Goal: Navigation & Orientation: Find specific page/section

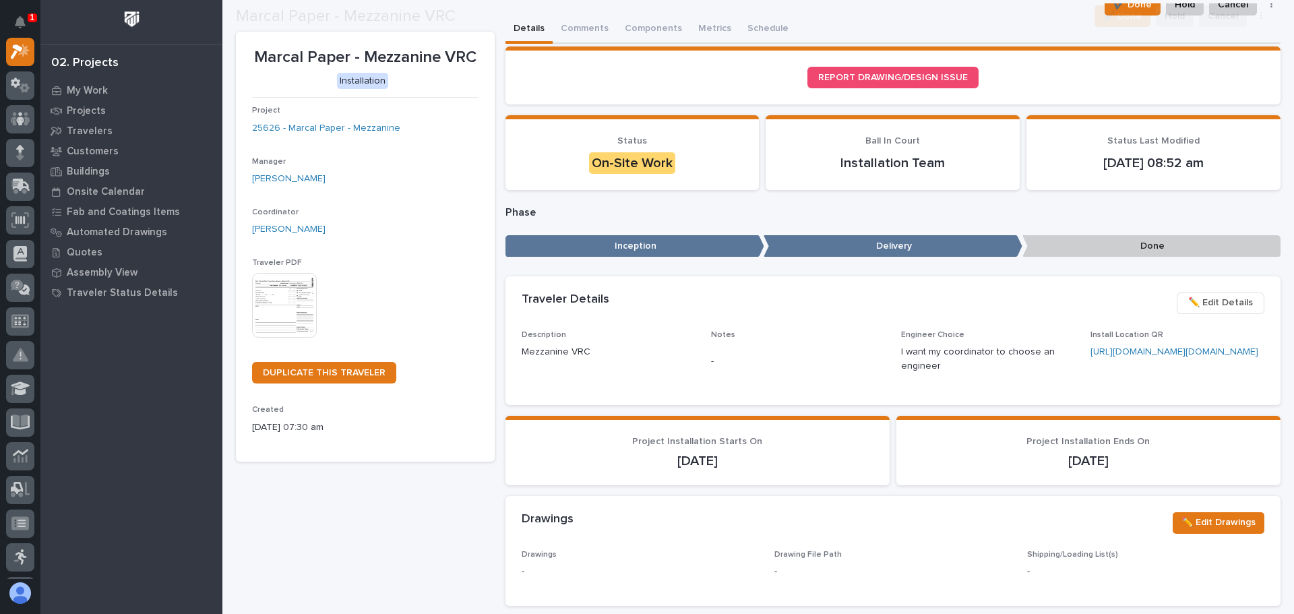
scroll to position [67, 0]
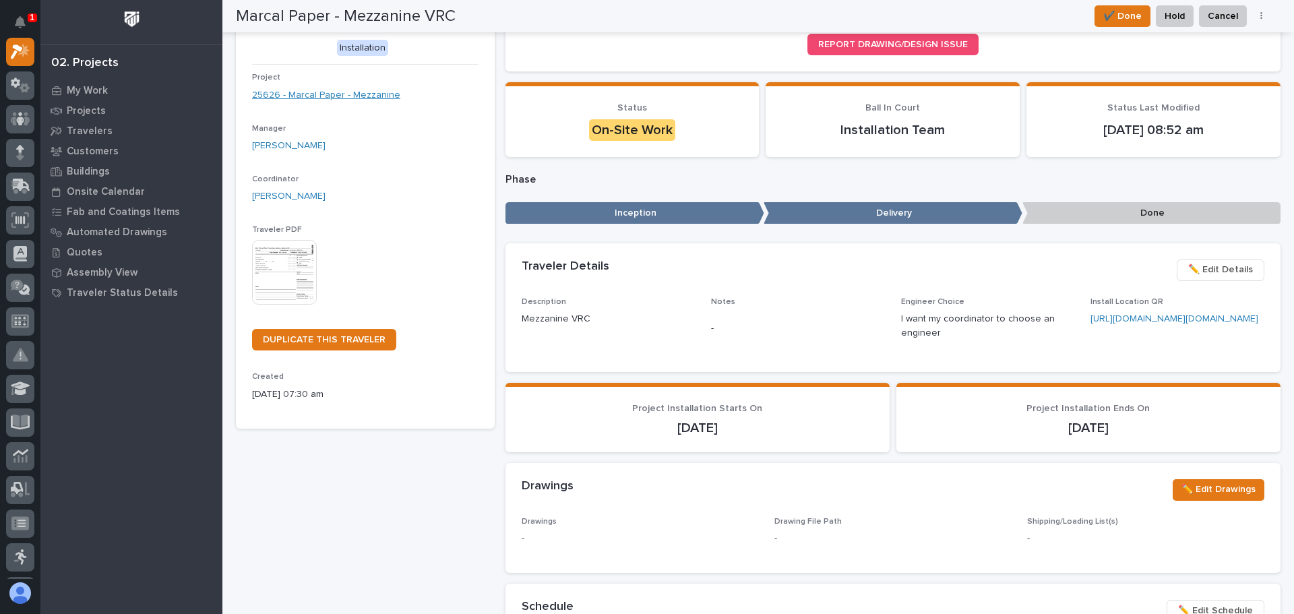
click at [327, 94] on link "25626 - Marcal Paper - Mezzanine" at bounding box center [326, 95] width 148 height 14
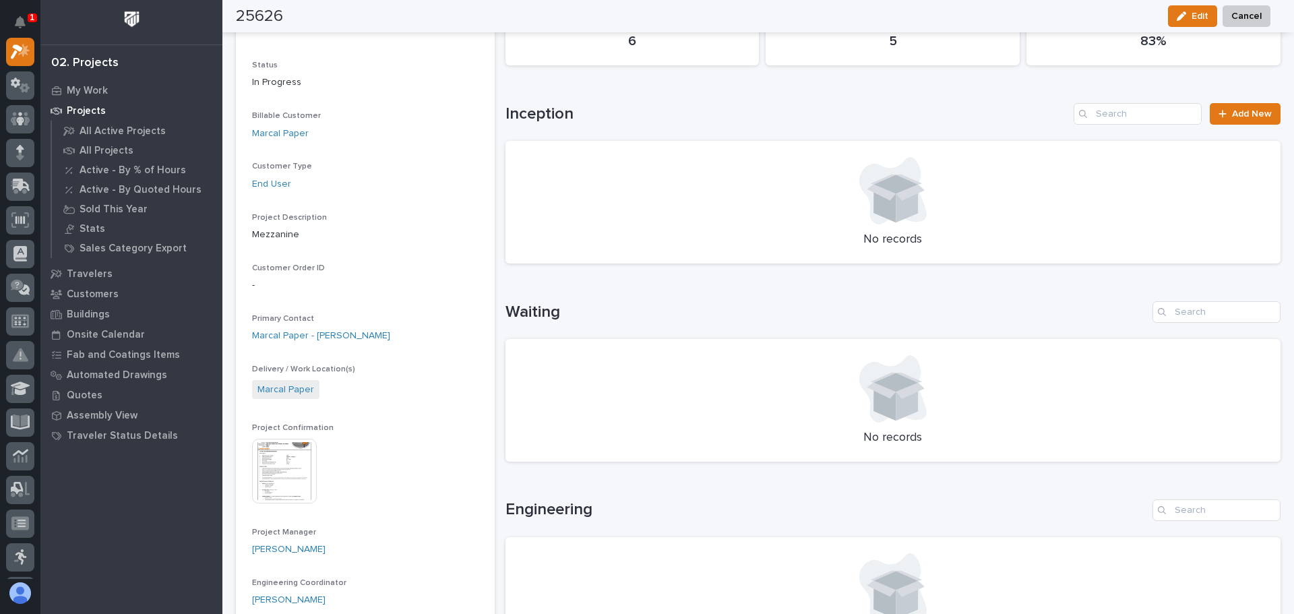
scroll to position [202, 0]
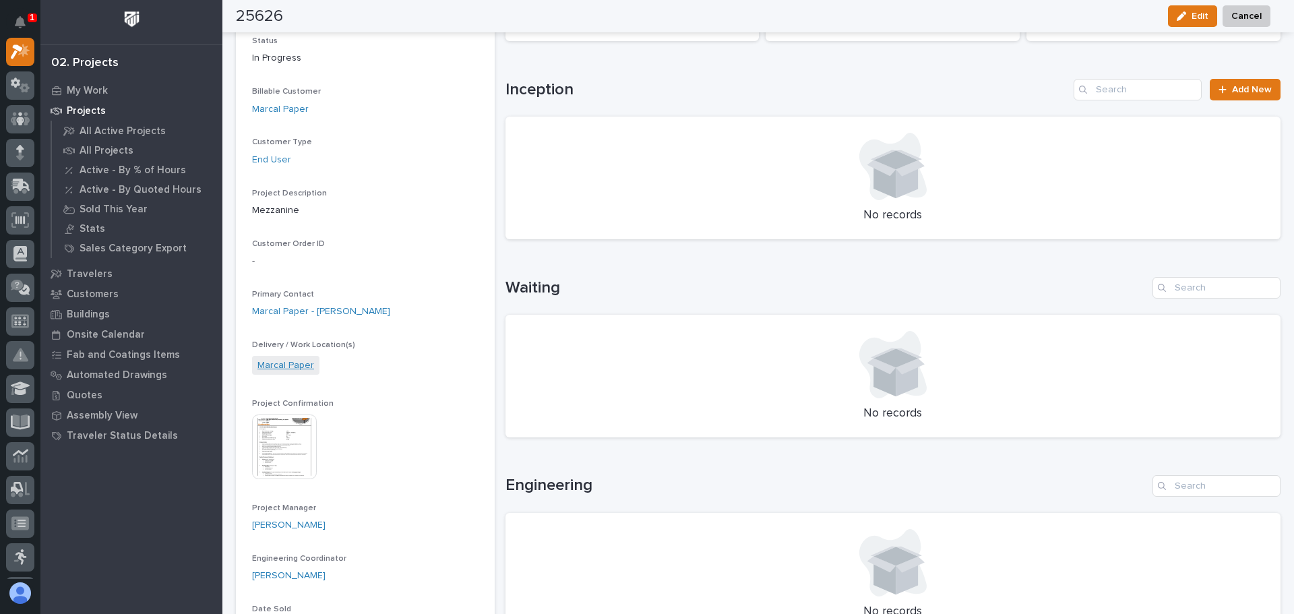
click at [283, 370] on link "Marcal Paper" at bounding box center [285, 366] width 57 height 14
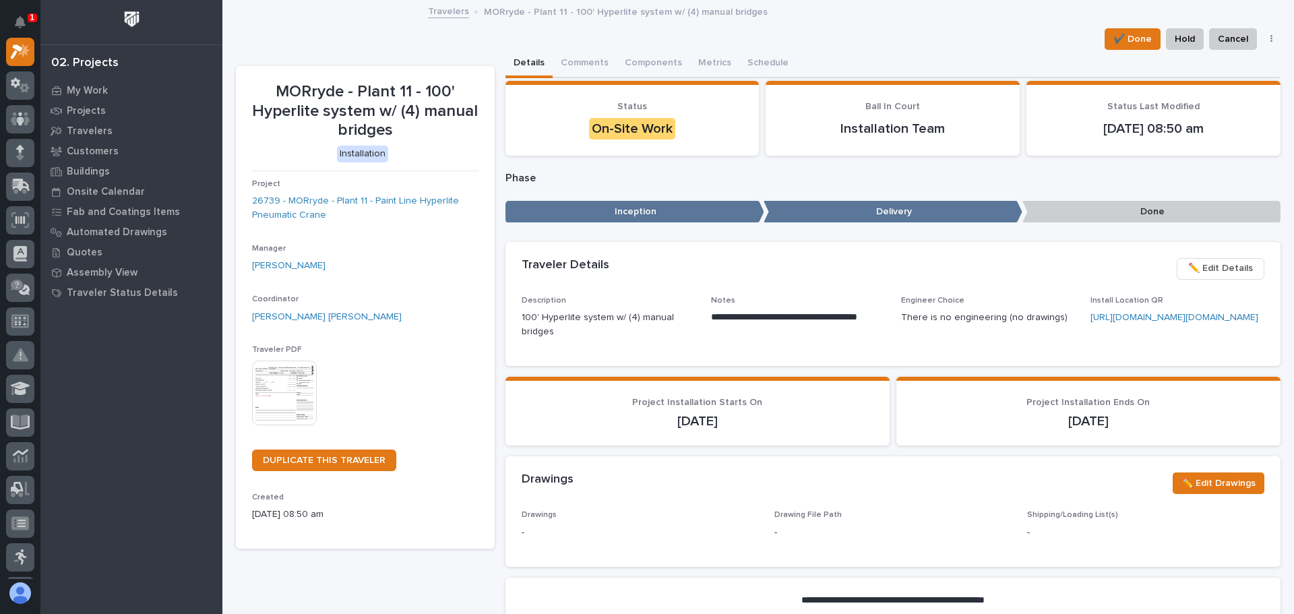
click at [286, 378] on img at bounding box center [284, 393] width 65 height 65
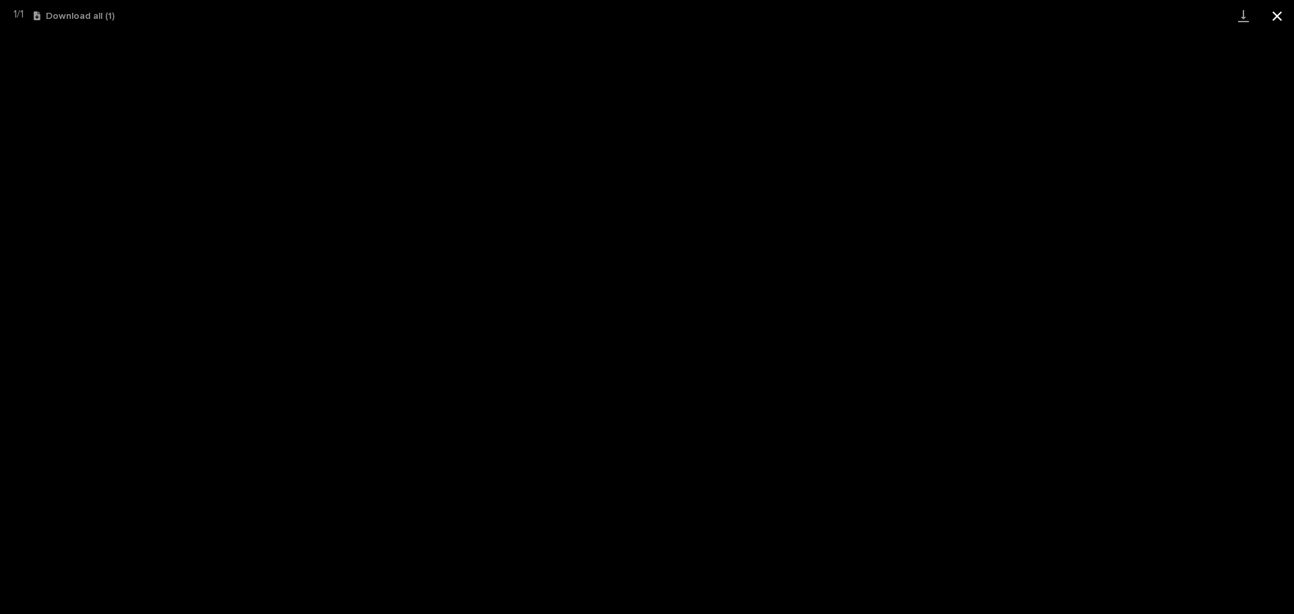
click at [1275, 15] on button "Close gallery" at bounding box center [1277, 16] width 34 height 32
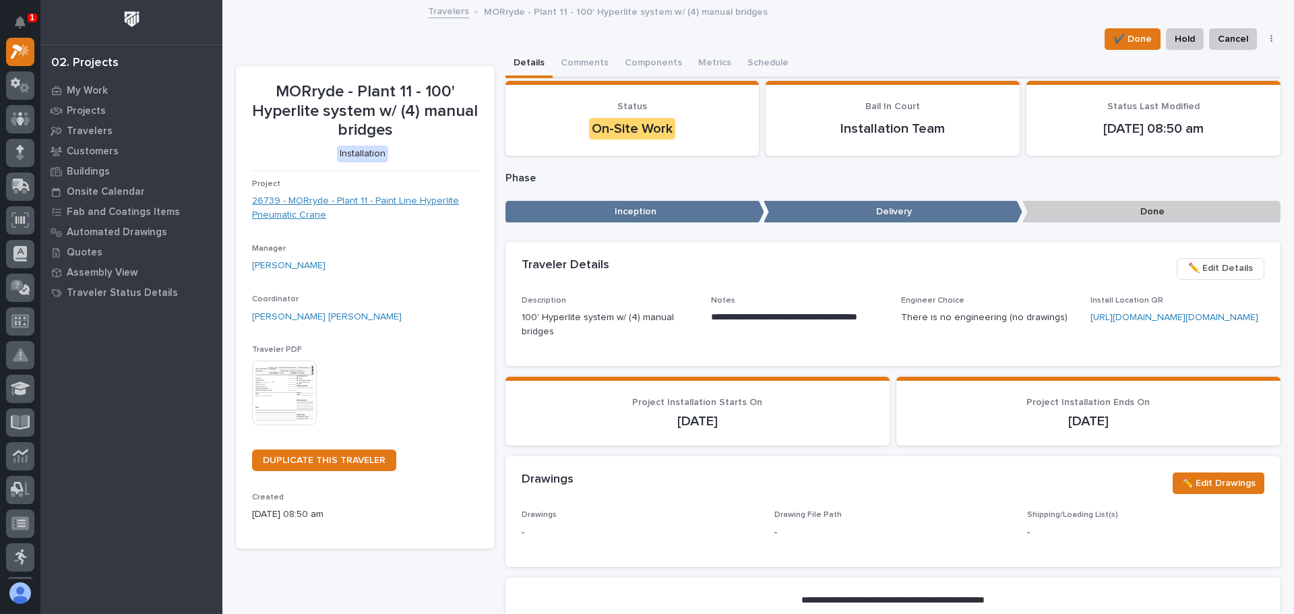
click at [307, 206] on link "26739 - MORryde - Plant 11 - Paint Line Hyperlite Pneumatic Crane" at bounding box center [365, 208] width 226 height 28
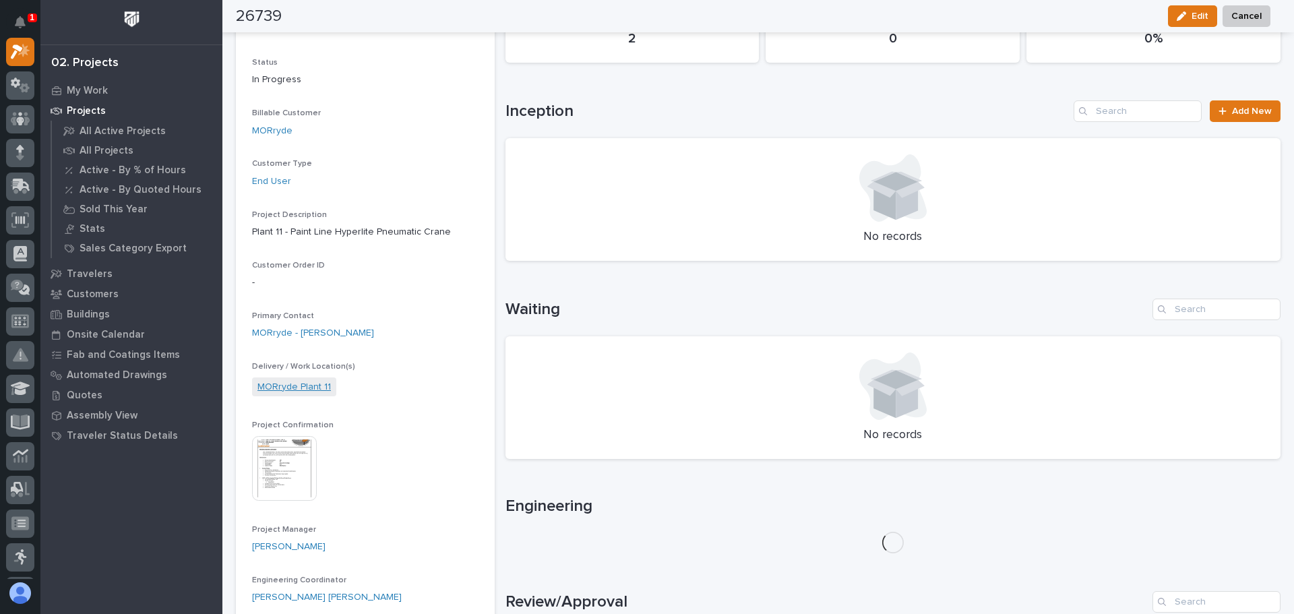
scroll to position [202, 0]
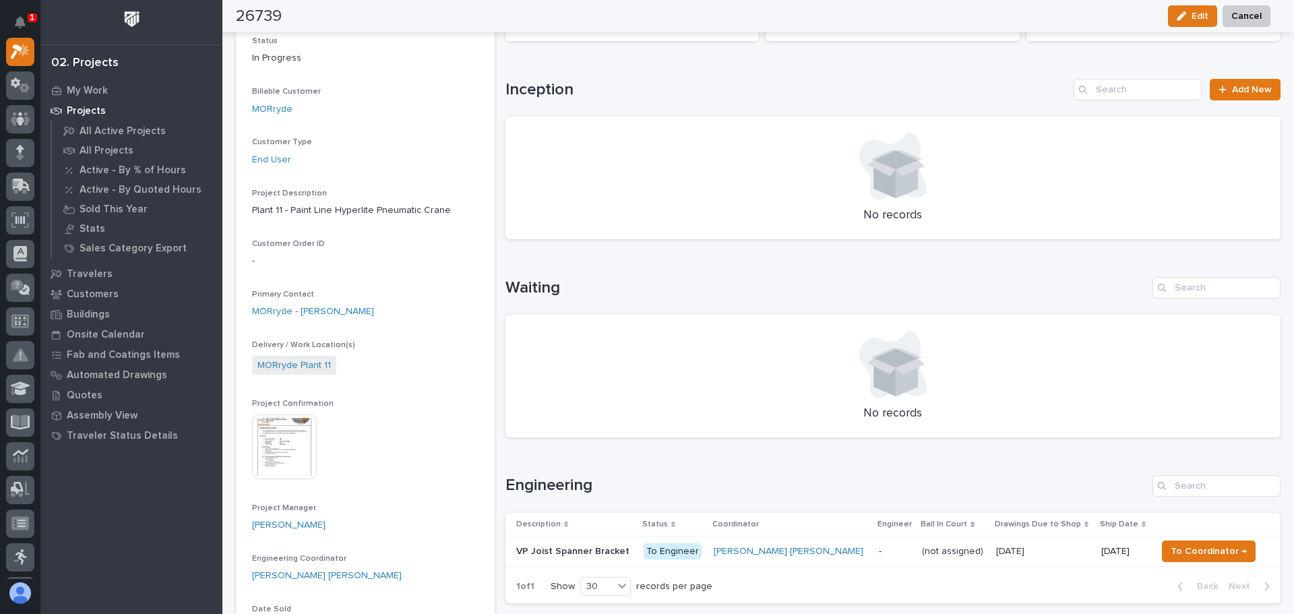
click at [282, 444] on img at bounding box center [284, 447] width 65 height 65
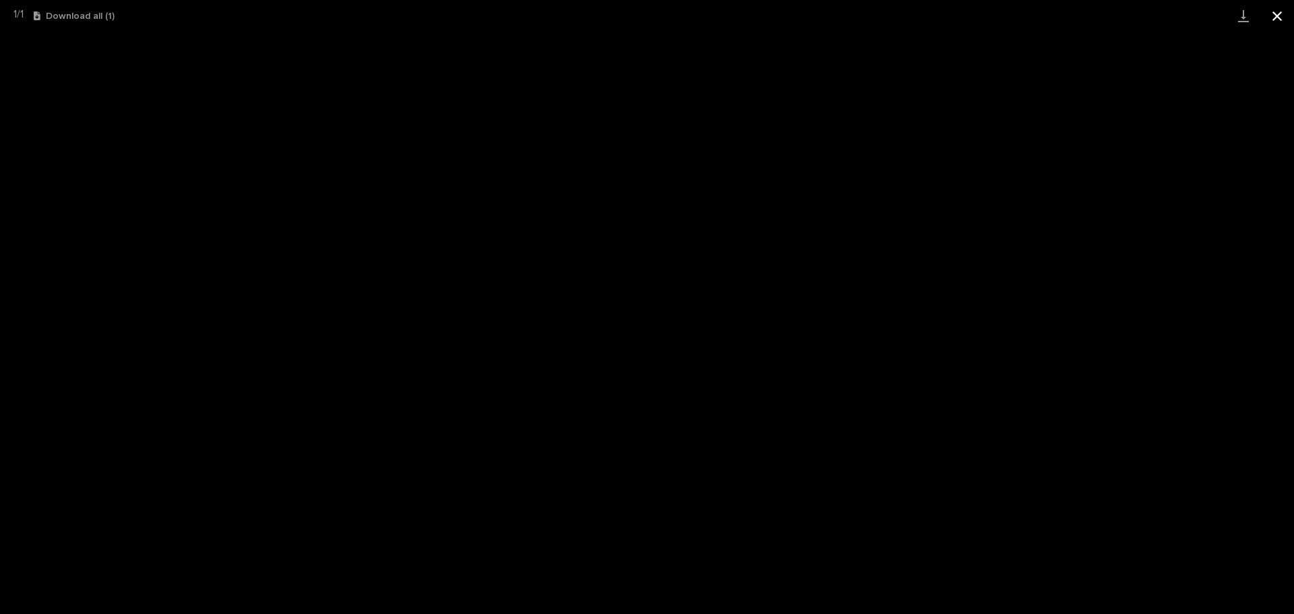
click at [1278, 18] on button "Close gallery" at bounding box center [1277, 16] width 34 height 32
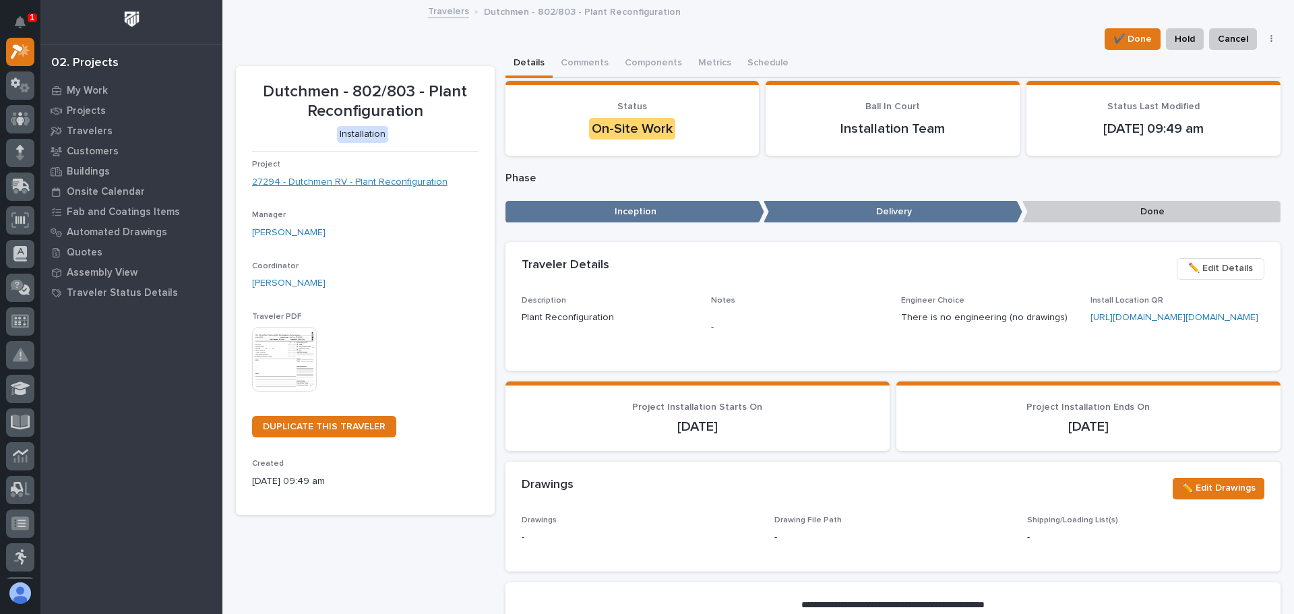
click at [365, 182] on link "27294 - Dutchmen RV - Plant Reconfiguration" at bounding box center [349, 182] width 195 height 14
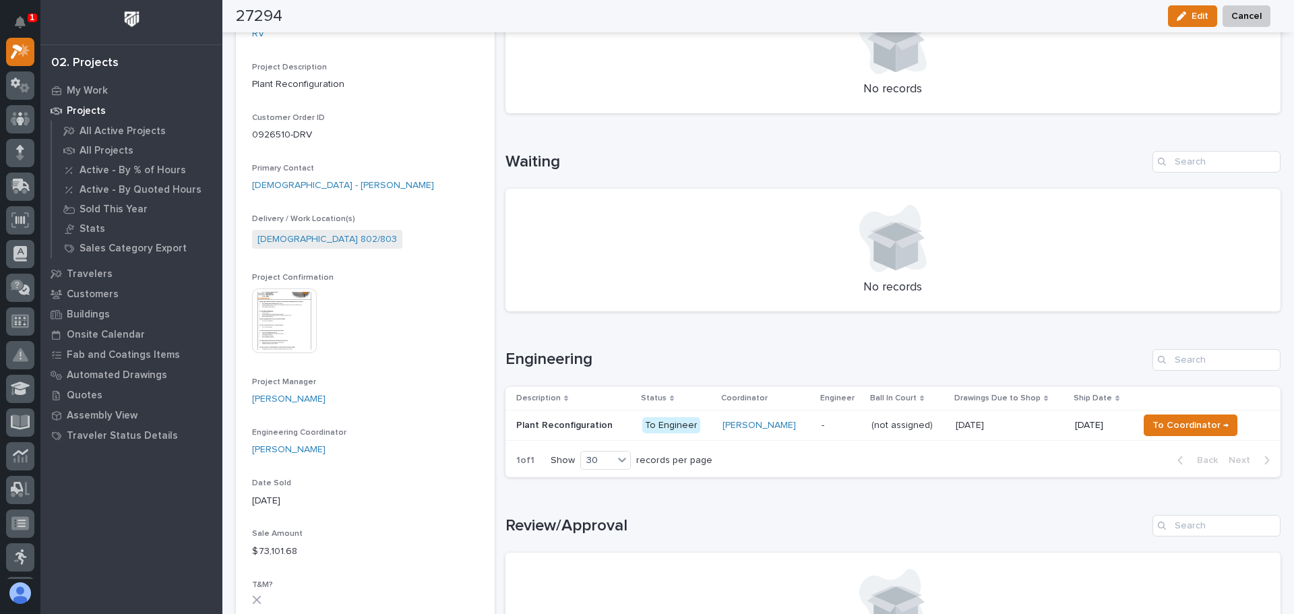
scroll to position [337, 0]
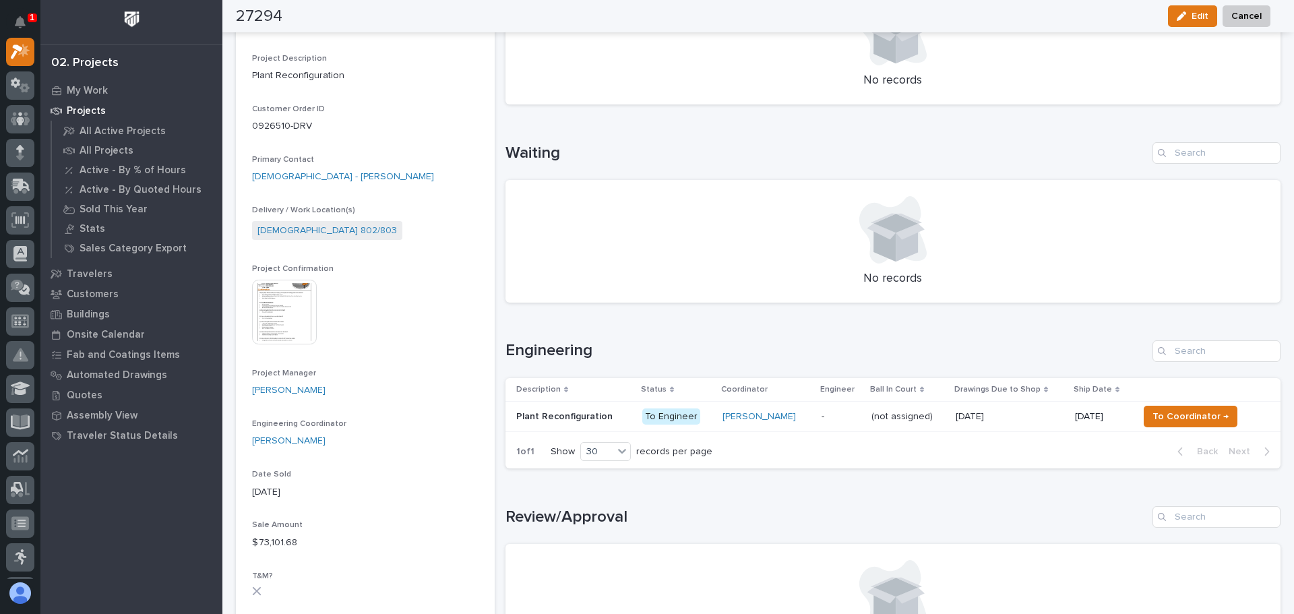
click at [288, 315] on img at bounding box center [284, 312] width 65 height 65
